Goal: Task Accomplishment & Management: Manage account settings

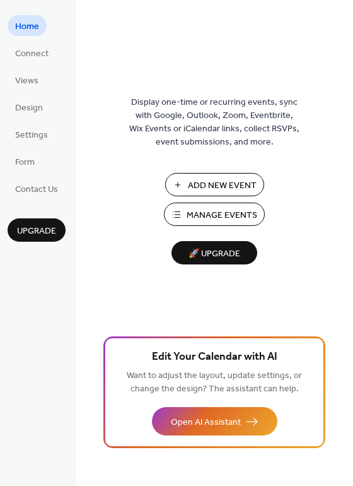
click at [196, 217] on span "Manage Events" at bounding box center [222, 215] width 71 height 13
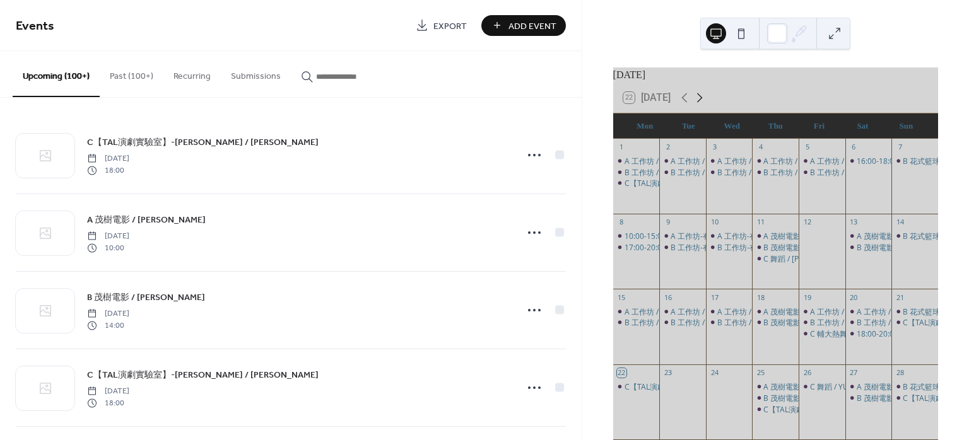
click at [706, 103] on icon at bounding box center [699, 97] width 15 height 15
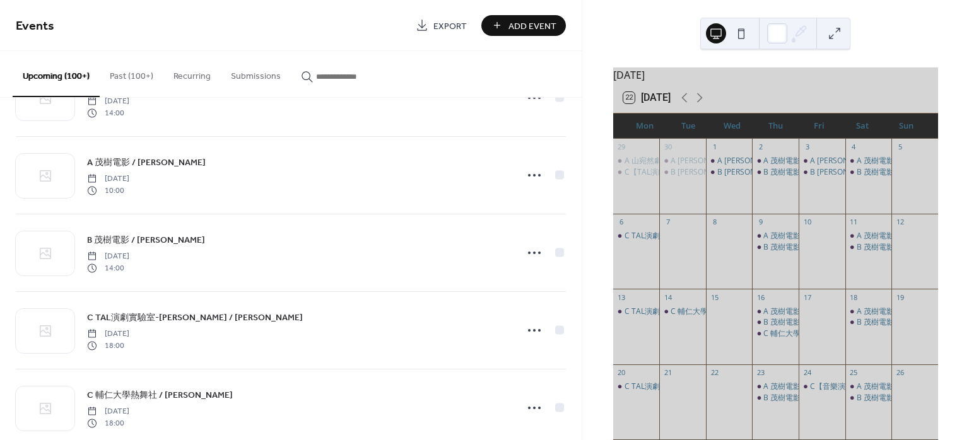
scroll to position [1850, 0]
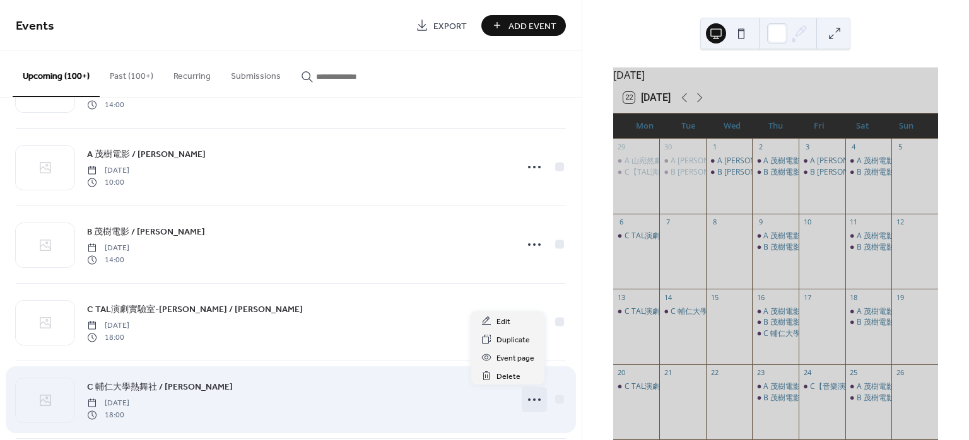
click at [524, 397] on icon at bounding box center [534, 400] width 20 height 20
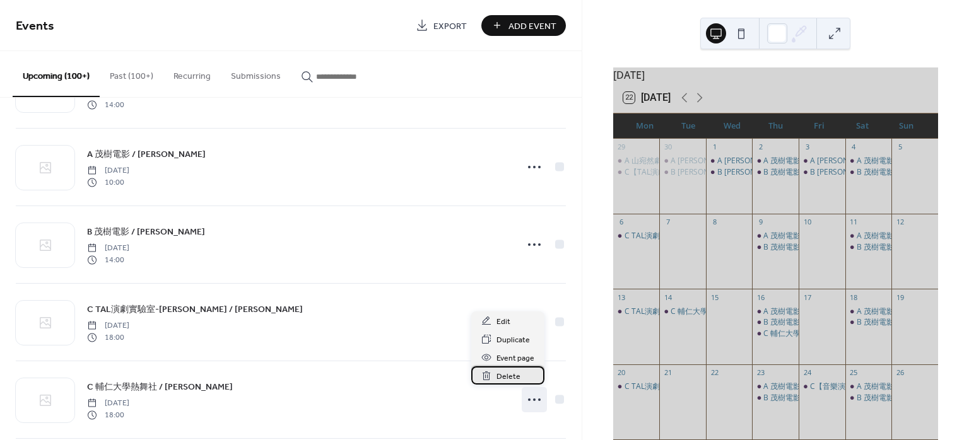
click at [512, 373] on span "Delete" at bounding box center [508, 376] width 24 height 13
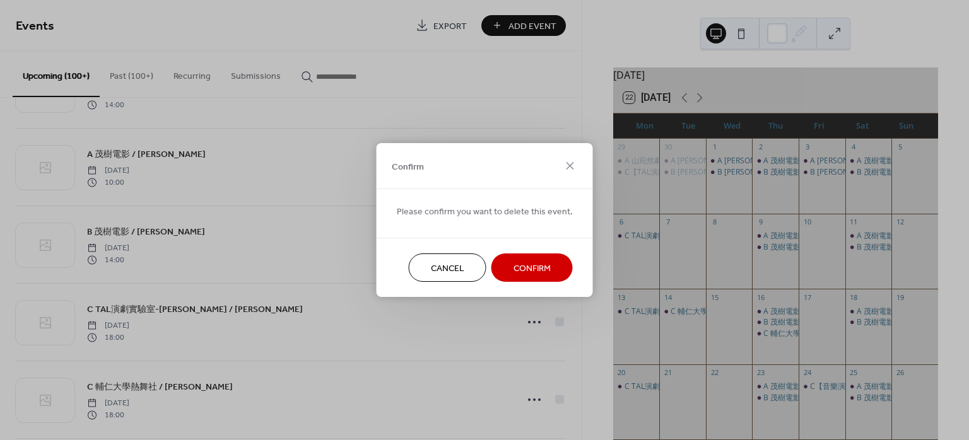
click at [531, 252] on div "Cancel Confirm" at bounding box center [485, 267] width 216 height 59
click at [530, 263] on span "Confirm" at bounding box center [531, 268] width 37 height 13
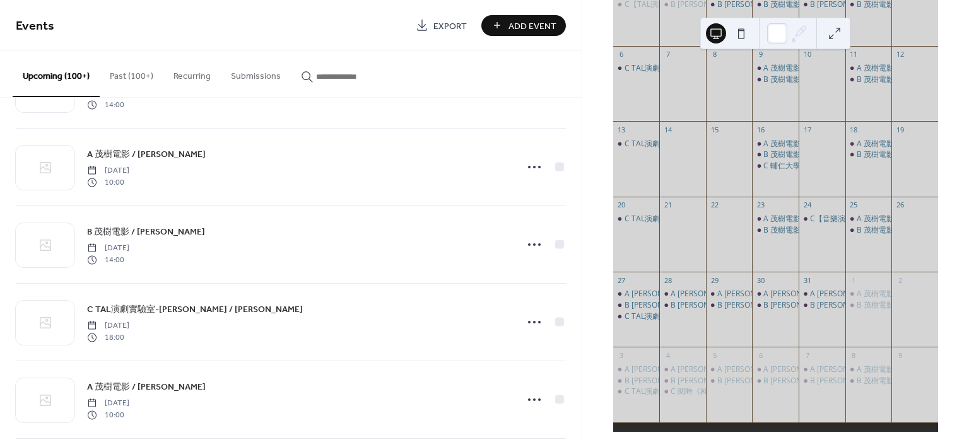
scroll to position [187, 0]
